Goal: Transaction & Acquisition: Purchase product/service

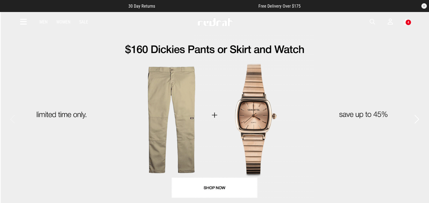
click at [372, 22] on span "button" at bounding box center [372, 22] width 5 height 7
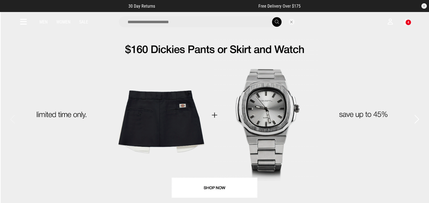
click at [169, 20] on input "search" at bounding box center [201, 21] width 164 height 11
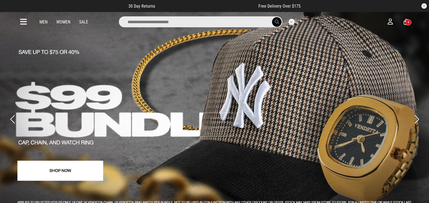
click at [175, 22] on input "search" at bounding box center [201, 21] width 164 height 11
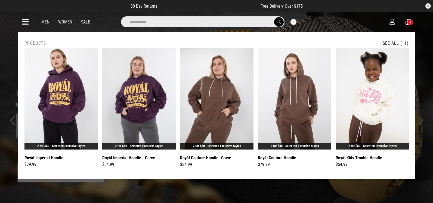
type input "**********"
click at [280, 22] on span "submit" at bounding box center [279, 21] width 4 height 5
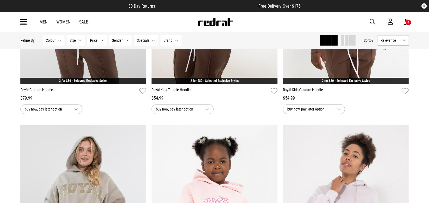
scroll to position [517, 0]
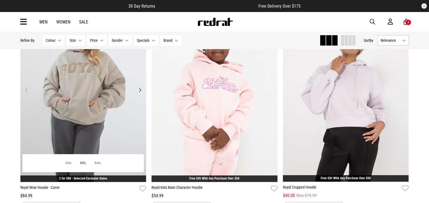
click at [69, 100] on img at bounding box center [83, 93] width 126 height 176
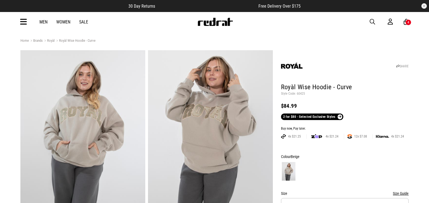
click at [19, 19] on div "Men Women Sale Sign in New Back Footwear Back Mens Back Womens Back Youth & Kid…" at bounding box center [215, 22] width 398 height 20
click at [20, 21] on icon at bounding box center [23, 21] width 7 height 9
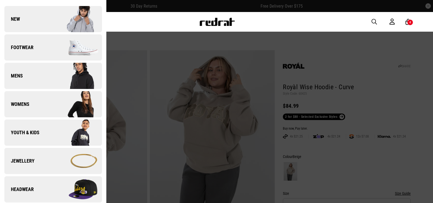
scroll to position [163, 0]
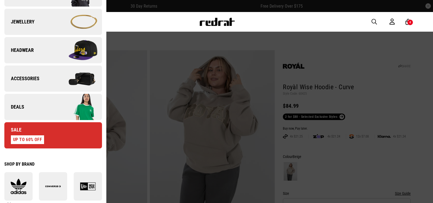
click at [47, 110] on link "Deals" at bounding box center [53, 107] width 98 height 26
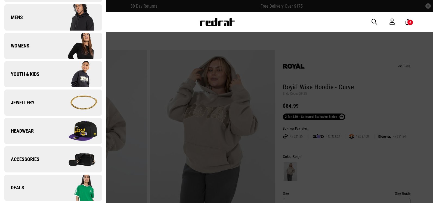
scroll to position [0, 0]
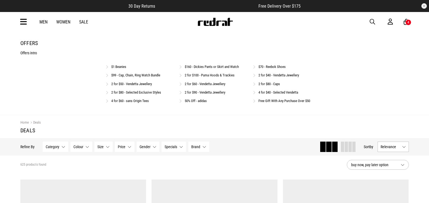
click at [207, 77] on link "2 for $100 - Puma Hoods & Trackies" at bounding box center [210, 75] width 50 height 4
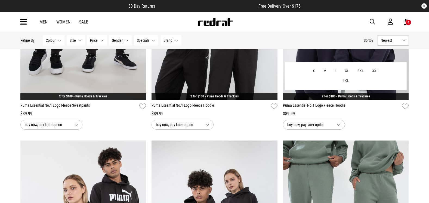
scroll to position [517, 0]
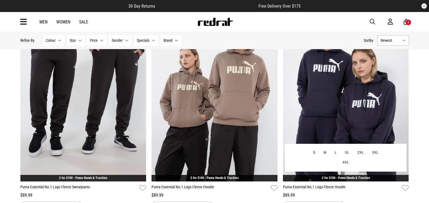
click at [346, 106] on img at bounding box center [346, 93] width 126 height 176
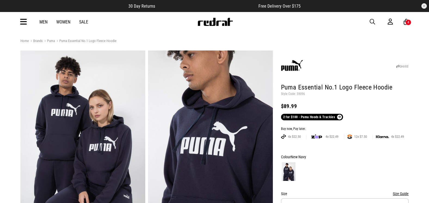
click at [303, 93] on p "Style Code: 59096" at bounding box center [345, 94] width 128 height 4
copy p "59096"
click at [374, 19] on span "button" at bounding box center [372, 22] width 5 height 7
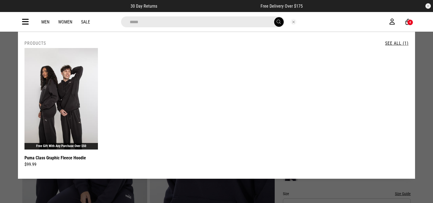
drag, startPoint x: 170, startPoint y: 20, endPoint x: 13, endPoint y: 4, distance: 157.4
click at [0, 14] on div "**********" at bounding box center [216, 22] width 433 height 20
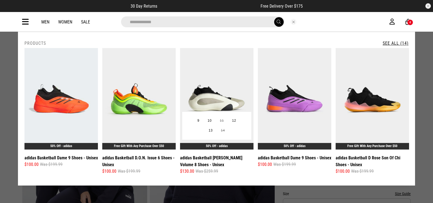
type input "**********"
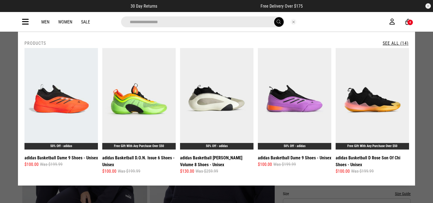
click at [399, 45] on link "See All (14)" at bounding box center [396, 43] width 26 height 5
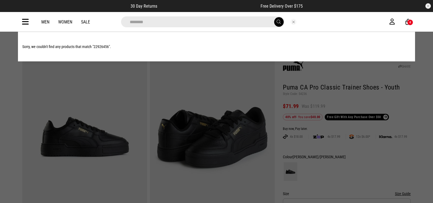
drag, startPoint x: 162, startPoint y: 21, endPoint x: 101, endPoint y: 23, distance: 61.0
click at [105, 26] on div "********" at bounding box center [212, 21] width 356 height 11
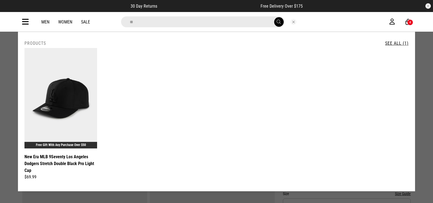
type input "*"
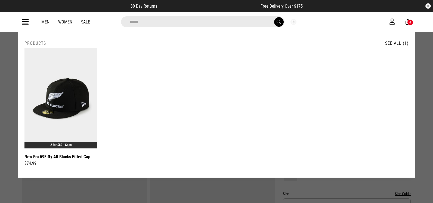
type input "*****"
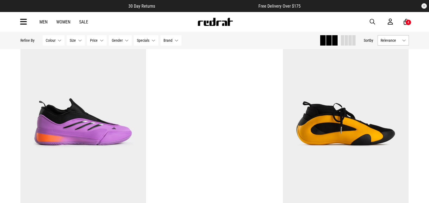
scroll to position [163, 0]
